Goal: Browse casually: Explore the website without a specific task or goal

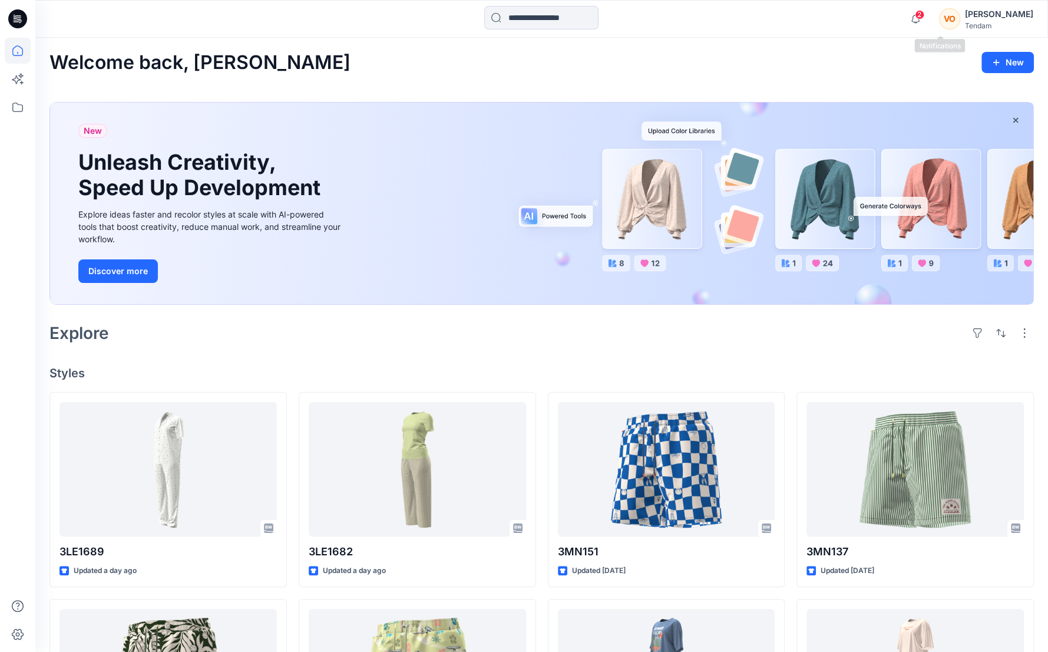
click at [925, 14] on span "2" at bounding box center [919, 14] width 9 height 9
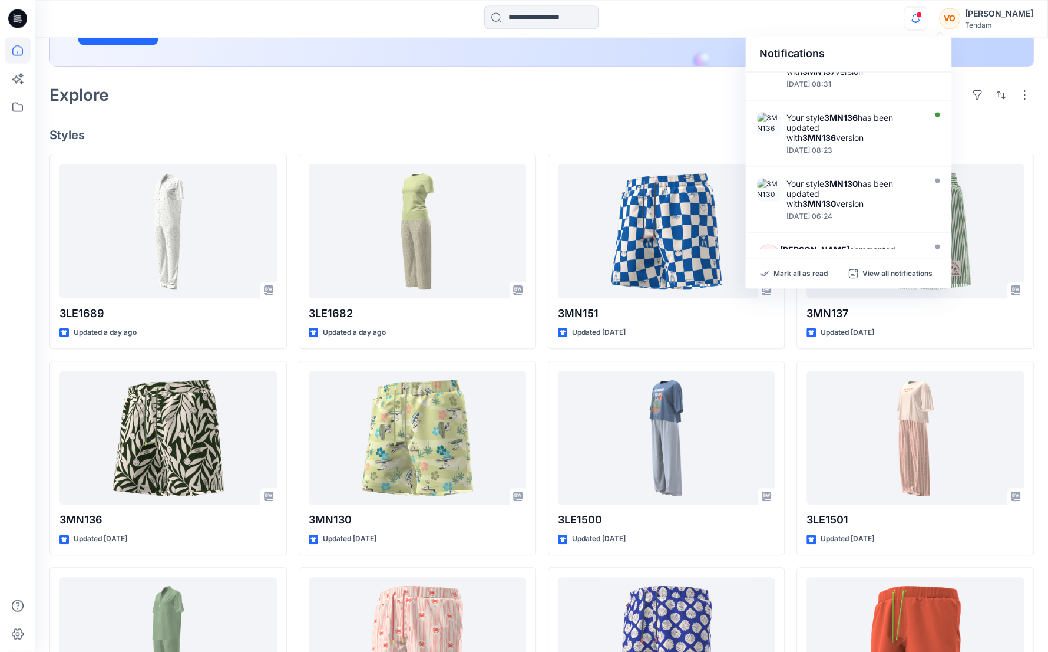
scroll to position [247, 0]
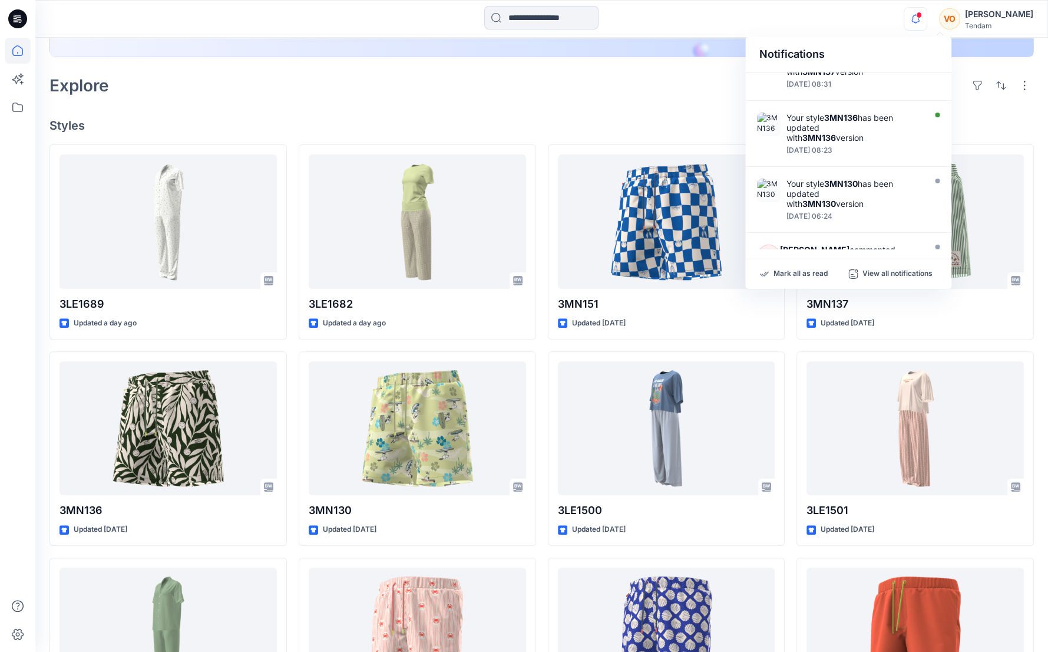
click at [497, 86] on div "Explore" at bounding box center [541, 85] width 985 height 28
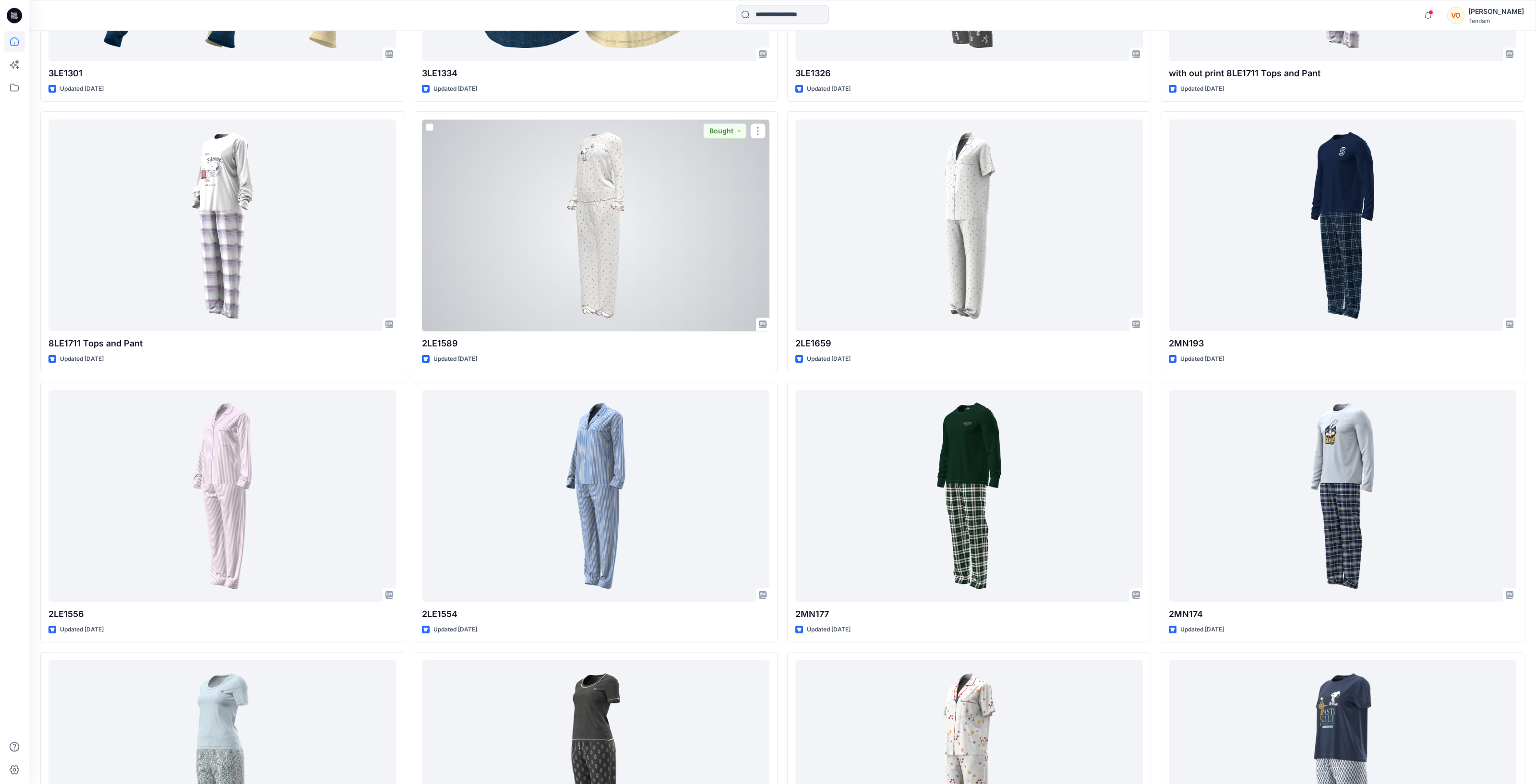
scroll to position [2799, 0]
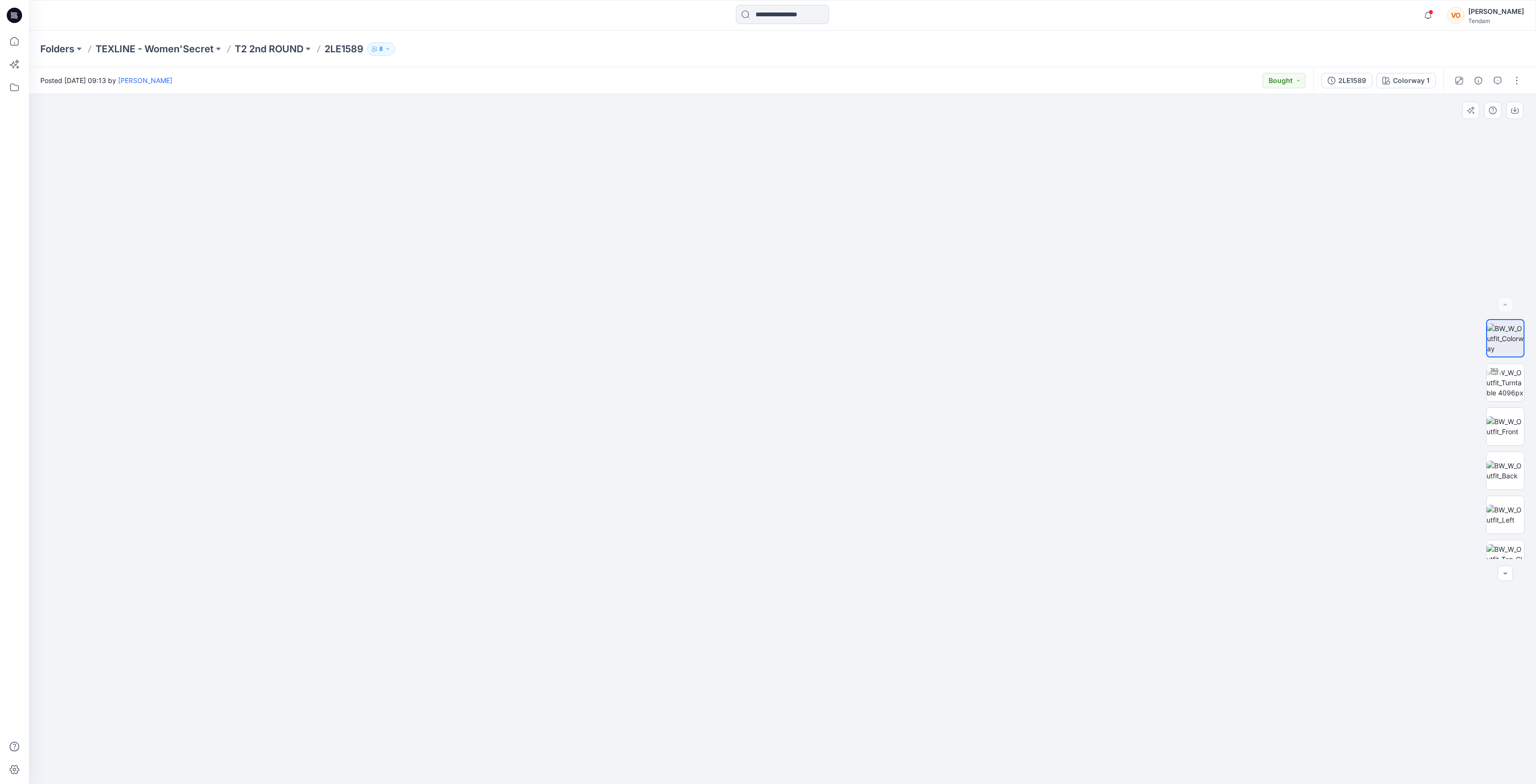
drag, startPoint x: 782, startPoint y: 250, endPoint x: 781, endPoint y: 408, distance: 158.0
click at [792, 445] on img at bounding box center [792, 217] width 1966 height 1131
drag, startPoint x: 780, startPoint y: 227, endPoint x: 707, endPoint y: 160, distance: 99.1
click at [707, 160] on img at bounding box center [735, 228] width 1966 height 1112
drag, startPoint x: 760, startPoint y: 549, endPoint x: 749, endPoint y: 344, distance: 205.3
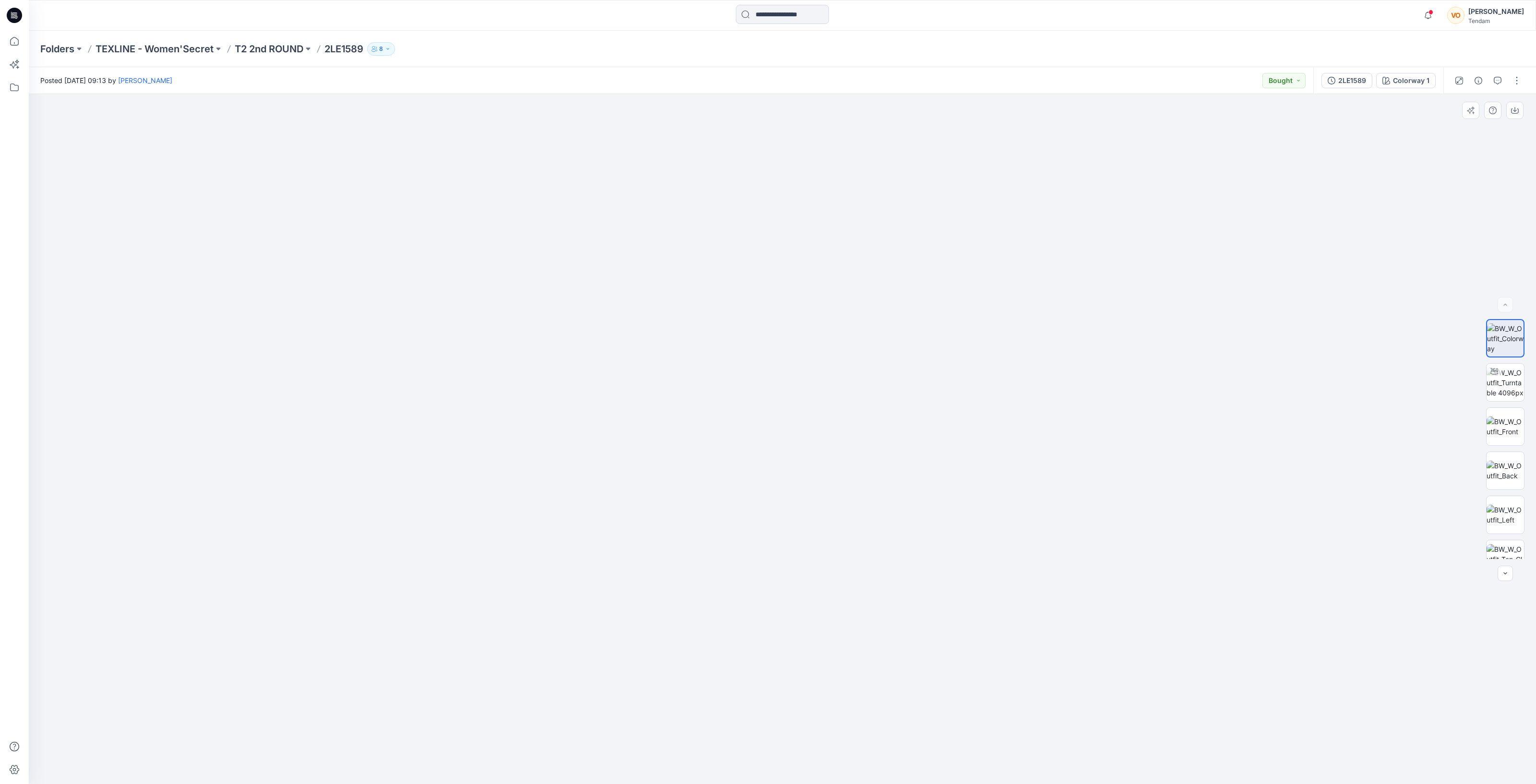
click at [749, 344] on img at bounding box center [706, 82] width 1966 height 1403
drag, startPoint x: 770, startPoint y: 593, endPoint x: 770, endPoint y: 516, distance: 77.0
click at [770, 516] on img at bounding box center [706, 43] width 1966 height 1480
drag, startPoint x: 768, startPoint y: 592, endPoint x: 734, endPoint y: 288, distance: 305.9
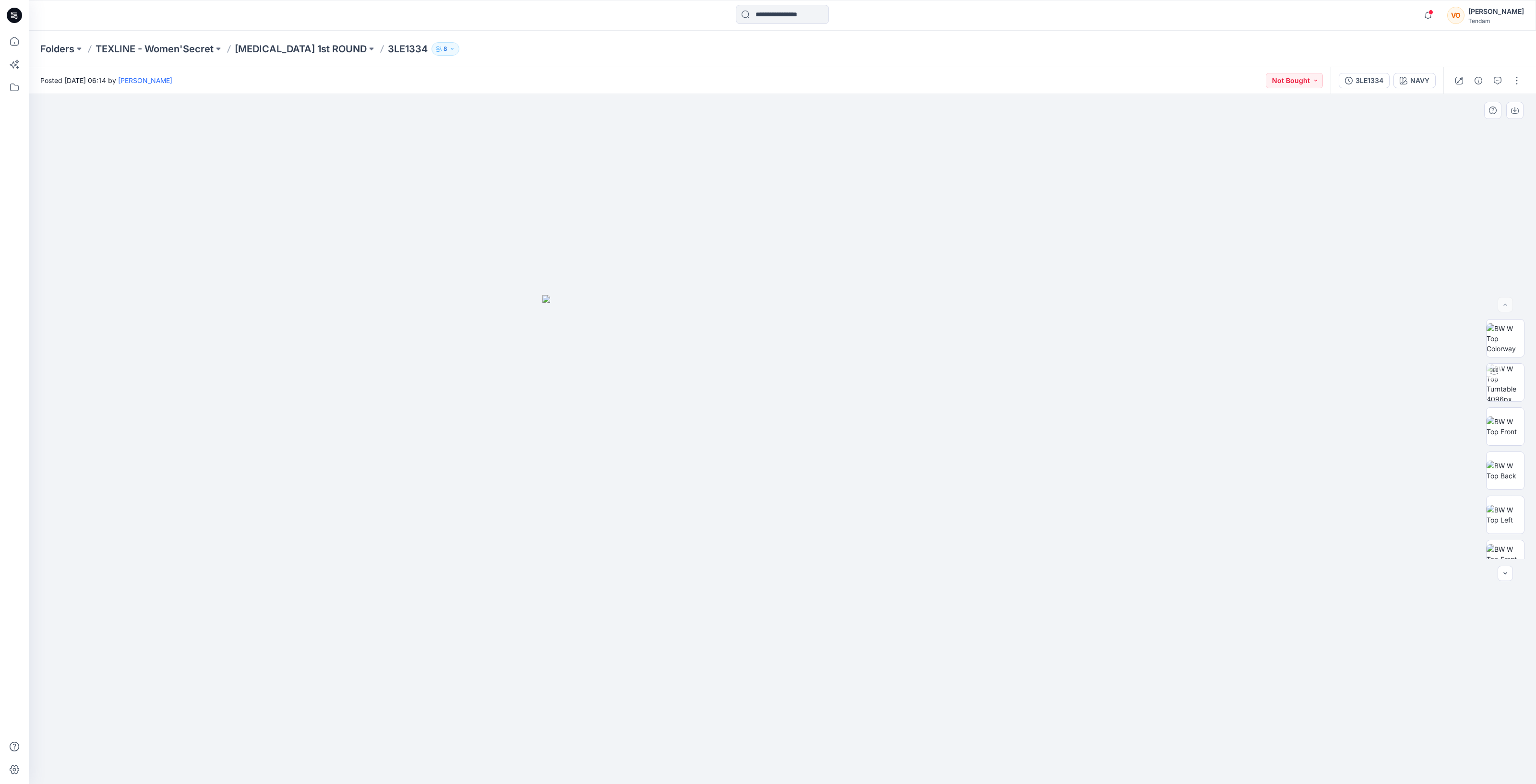
drag, startPoint x: 850, startPoint y: 369, endPoint x: 871, endPoint y: 400, distance: 37.4
click at [871, 400] on img at bounding box center [782, 539] width 480 height 488
click at [854, 379] on img at bounding box center [782, 539] width 480 height 488
click at [1503, 344] on img at bounding box center [1505, 338] width 37 height 30
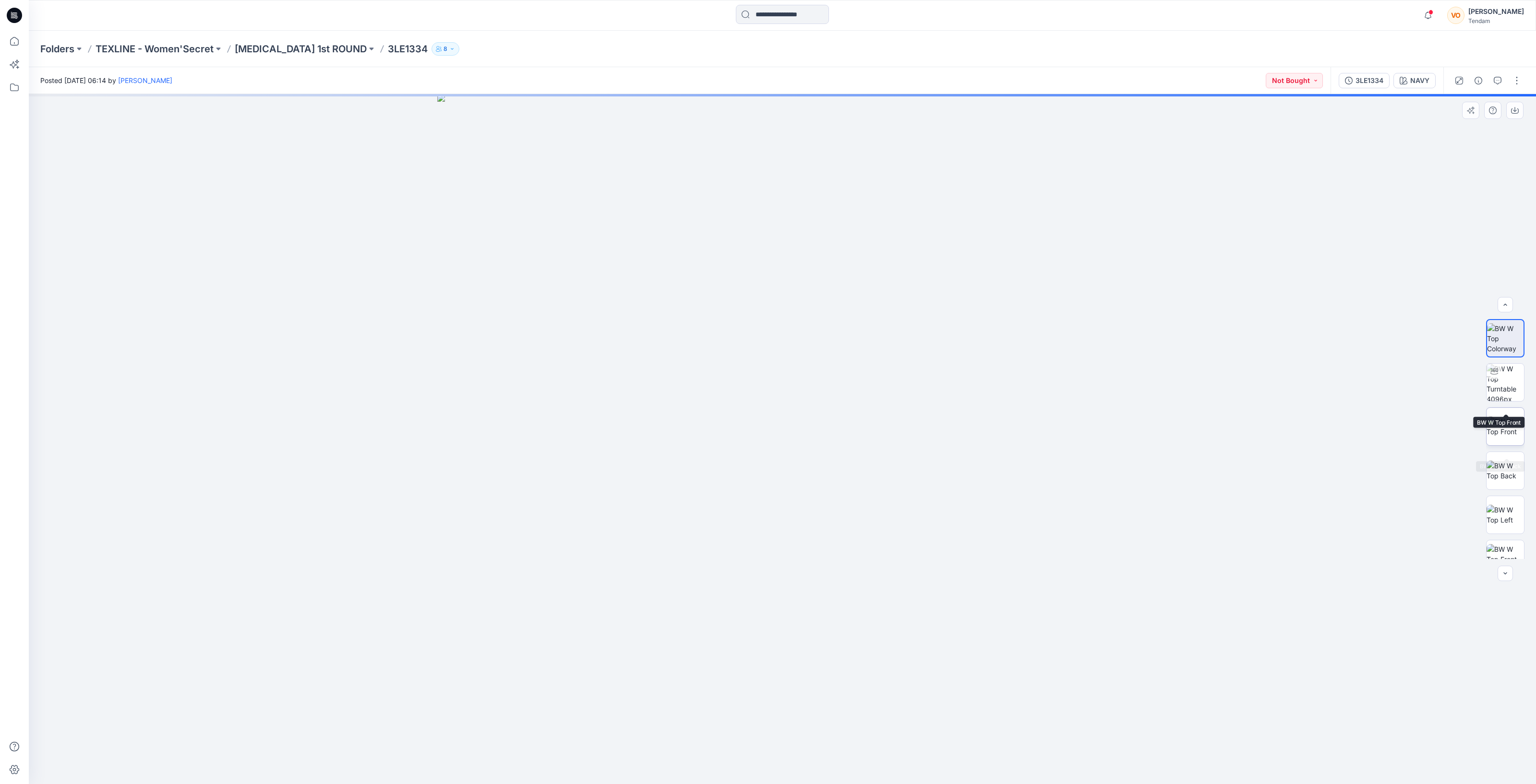
scroll to position [64, 0]
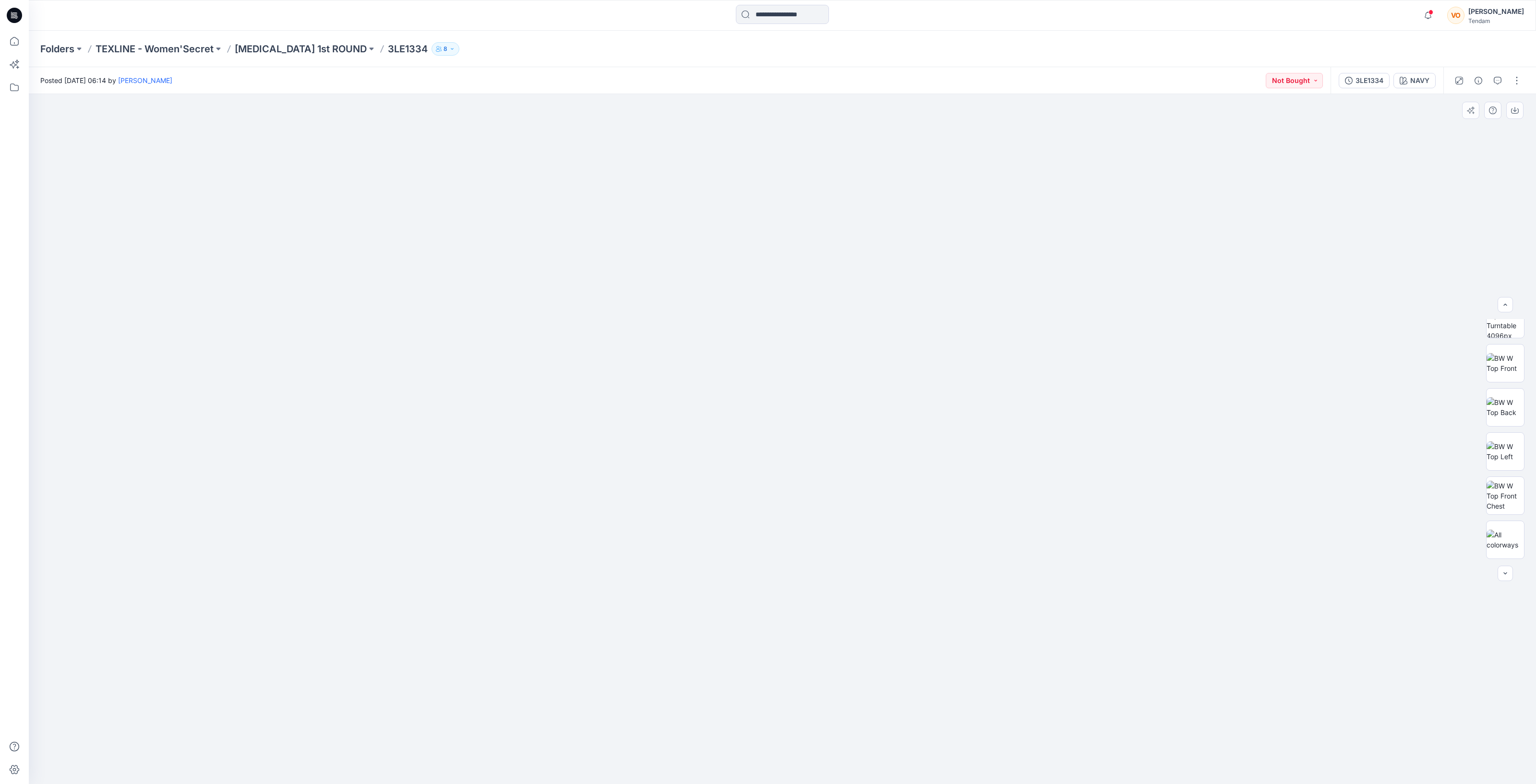
drag, startPoint x: 775, startPoint y: 243, endPoint x: 768, endPoint y: 468, distance: 225.1
click at [768, 468] on img at bounding box center [776, 232] width 1966 height 1103
click at [273, 49] on p "T3 1st ROUND" at bounding box center [301, 49] width 132 height 13
click at [1508, 335] on img at bounding box center [1505, 338] width 37 height 30
drag, startPoint x: 779, startPoint y: 256, endPoint x: 782, endPoint y: 503, distance: 247.0
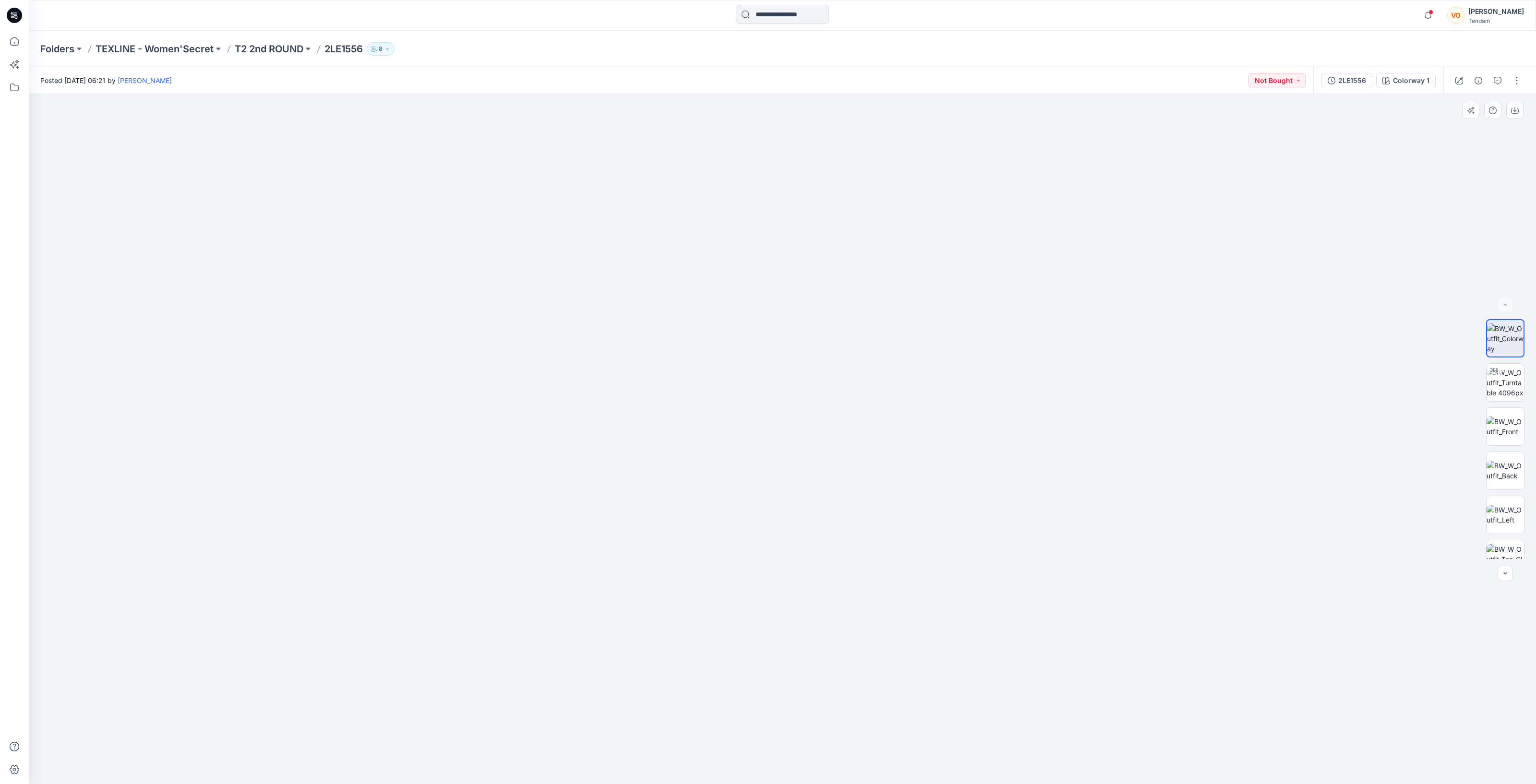
click at [782, 503] on img at bounding box center [786, 302] width 1731 height 963
drag, startPoint x: 717, startPoint y: 272, endPoint x: 720, endPoint y: 324, distance: 52.1
click at [720, 324] on img at bounding box center [789, 328] width 1731 height 910
drag, startPoint x: 818, startPoint y: 528, endPoint x: 803, endPoint y: 337, distance: 191.6
click at [803, 337] on img at bounding box center [782, 374] width 820 height 820
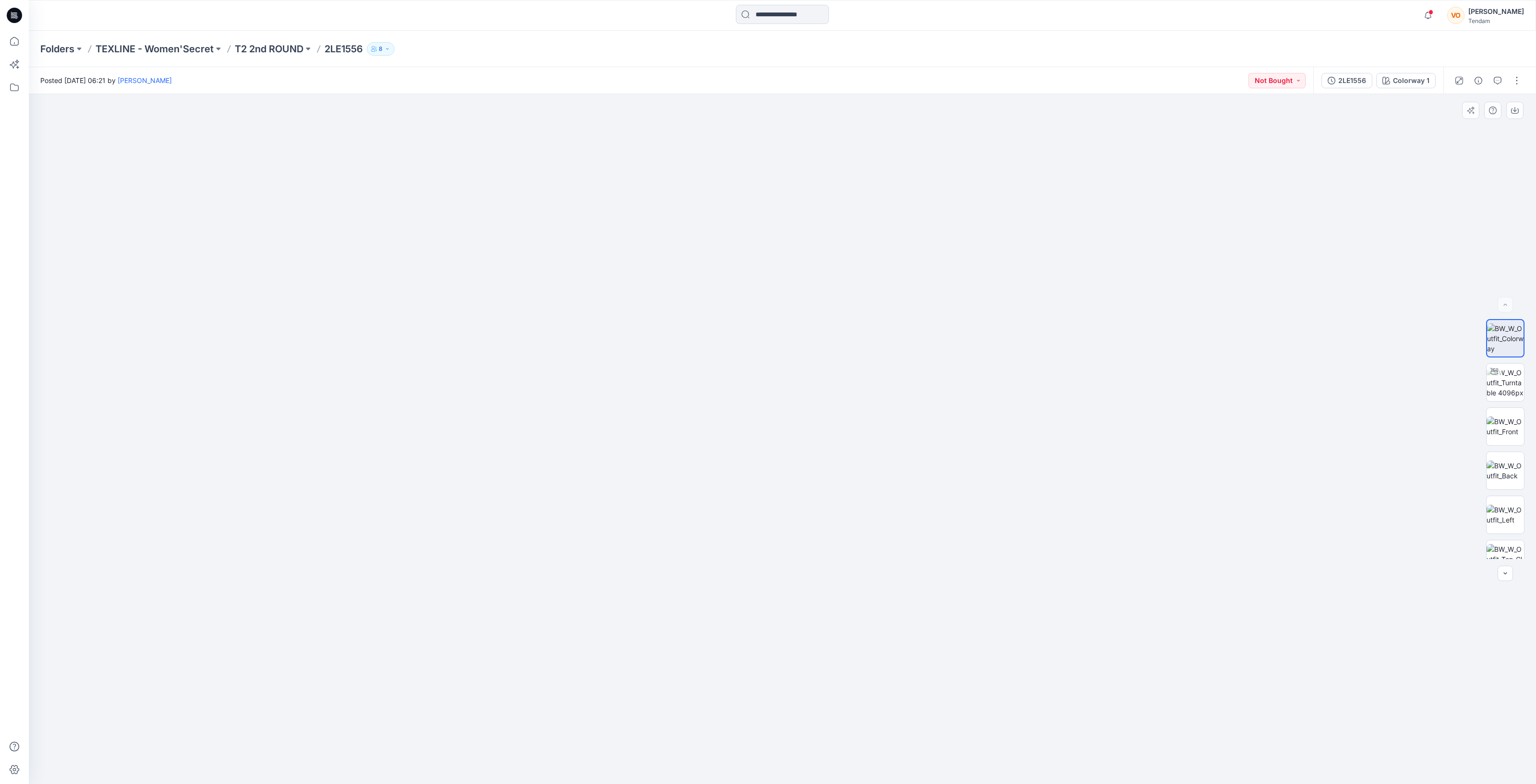
drag, startPoint x: 816, startPoint y: 317, endPoint x: 816, endPoint y: 476, distance: 159.0
click at [816, 476] on img at bounding box center [782, 89] width 1549 height 1389
drag, startPoint x: 826, startPoint y: 503, endPoint x: 823, endPoint y: 480, distance: 23.2
click at [823, 480] on img at bounding box center [783, 120] width 1445 height 1327
drag, startPoint x: 797, startPoint y: 238, endPoint x: 770, endPoint y: 491, distance: 254.4
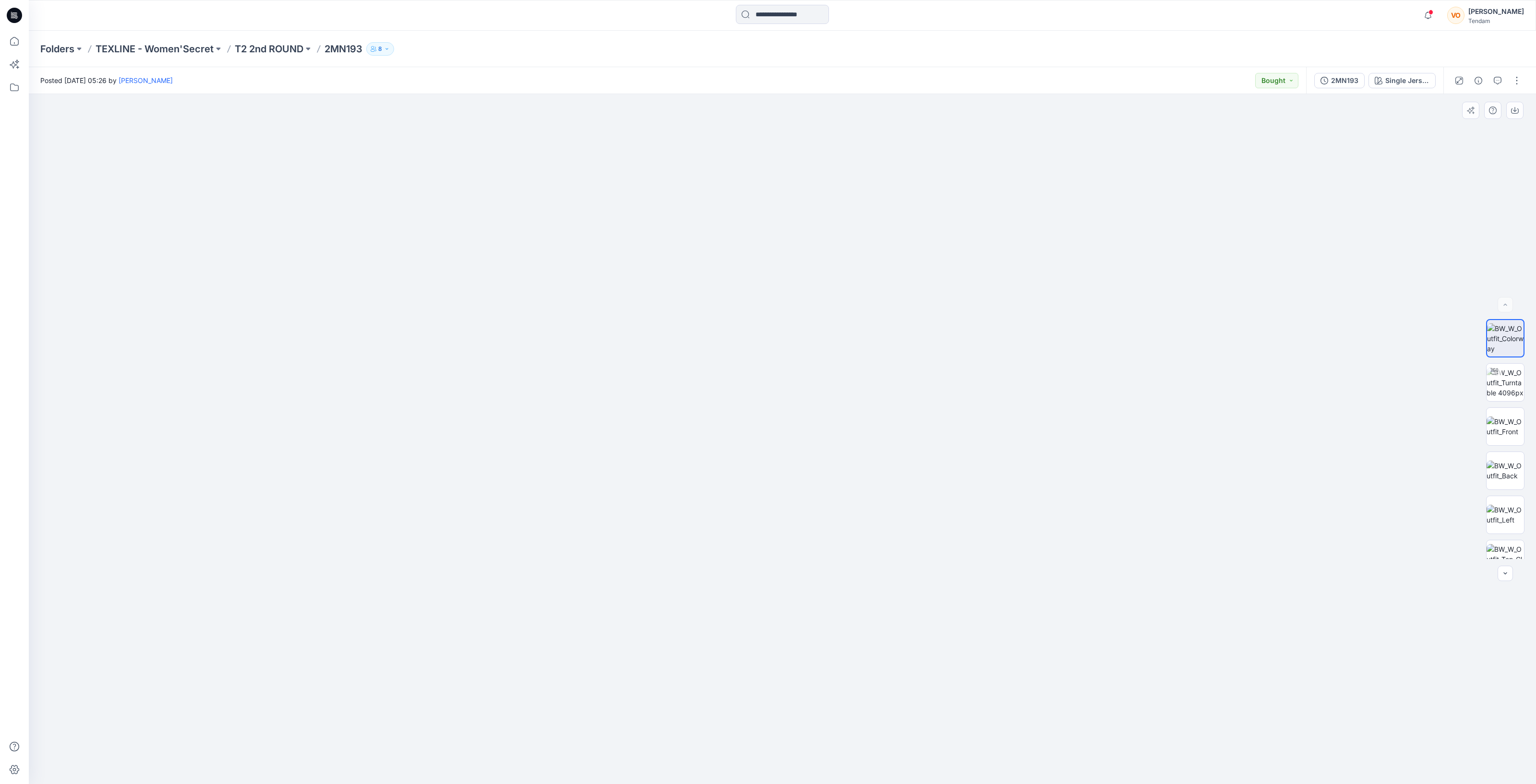
click at [770, 505] on img at bounding box center [756, 252] width 1966 height 1064
drag, startPoint x: 765, startPoint y: 252, endPoint x: 762, endPoint y: 405, distance: 153.0
click at [762, 405] on img at bounding box center [752, 333] width 1966 height 902
